Goal: Check status: Check status

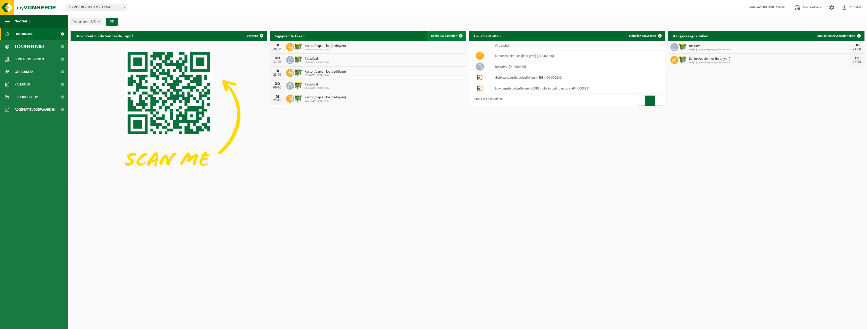
click at [439, 34] on span "Bekijk uw kalender" at bounding box center [444, 35] width 26 height 3
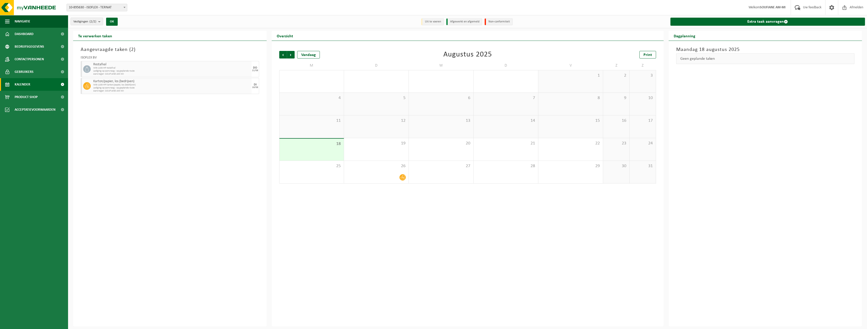
click at [451, 259] on div "Vorige Volgende Vandaag [DATE] Print M D W D V Z Z 28 29 1 30 1 31 1 2 3 4 5 6 …" at bounding box center [468, 184] width 392 height 286
click at [362, 150] on div "19" at bounding box center [376, 149] width 65 height 22
